Goal: Communication & Community: Share content

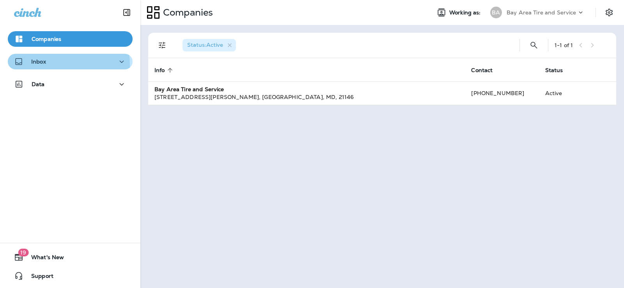
click at [44, 65] on div "Inbox" at bounding box center [30, 62] width 32 height 10
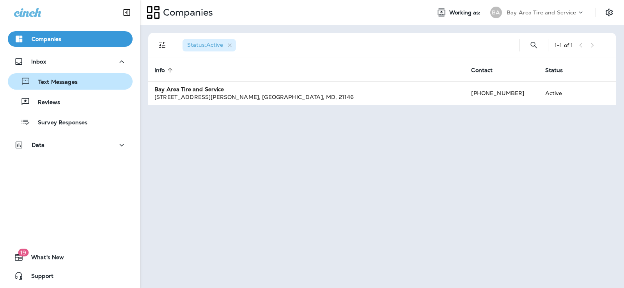
click at [53, 81] on p "Text Messages" at bounding box center [53, 82] width 47 height 7
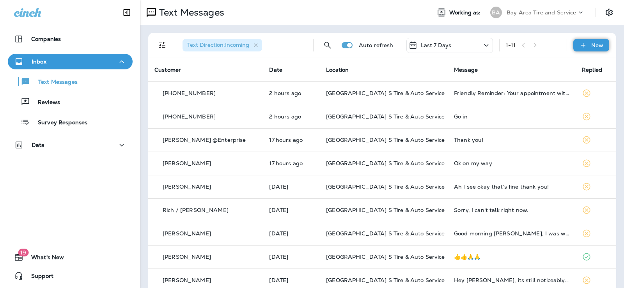
click at [591, 43] on p "New" at bounding box center [597, 45] width 12 height 6
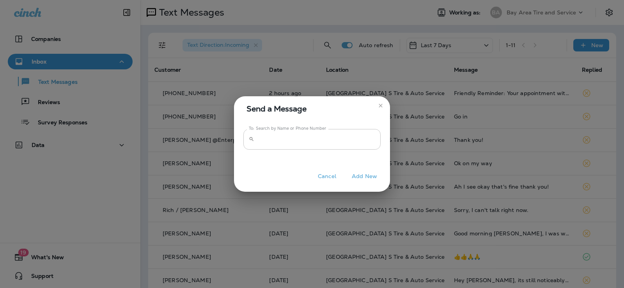
click at [279, 142] on input "To: Search by Name or Phone Number" at bounding box center [318, 139] width 123 height 21
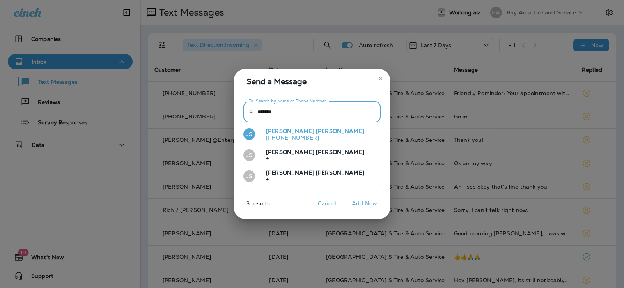
type input "*******"
click at [316, 133] on span "[PERSON_NAME]" at bounding box center [340, 131] width 48 height 7
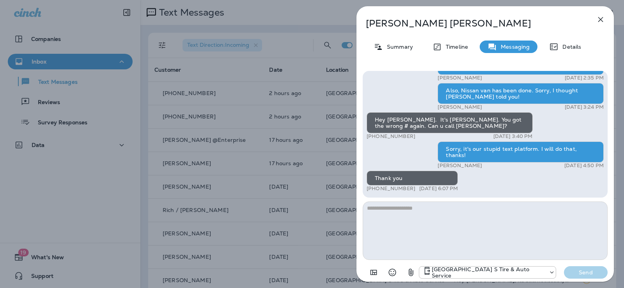
click at [437, 235] on textarea at bounding box center [485, 231] width 245 height 58
type textarea "*"
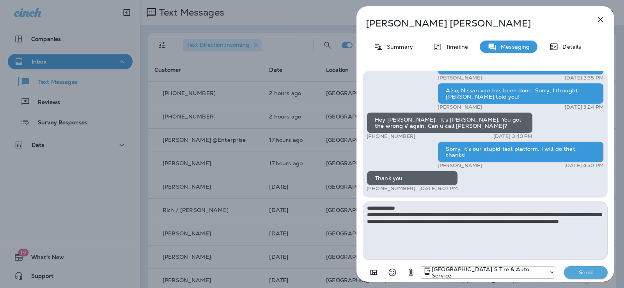
type textarea "**********"
click at [596, 274] on p "Send" at bounding box center [585, 272] width 33 height 7
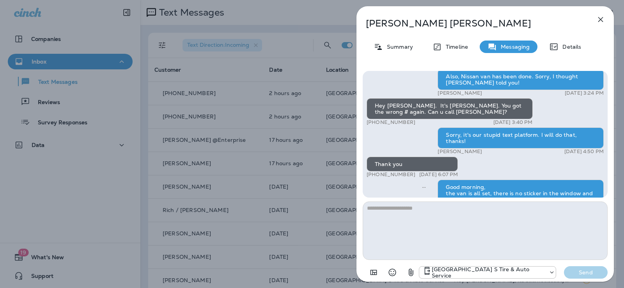
scroll to position [-31, 0]
